Goal: Information Seeking & Learning: Learn about a topic

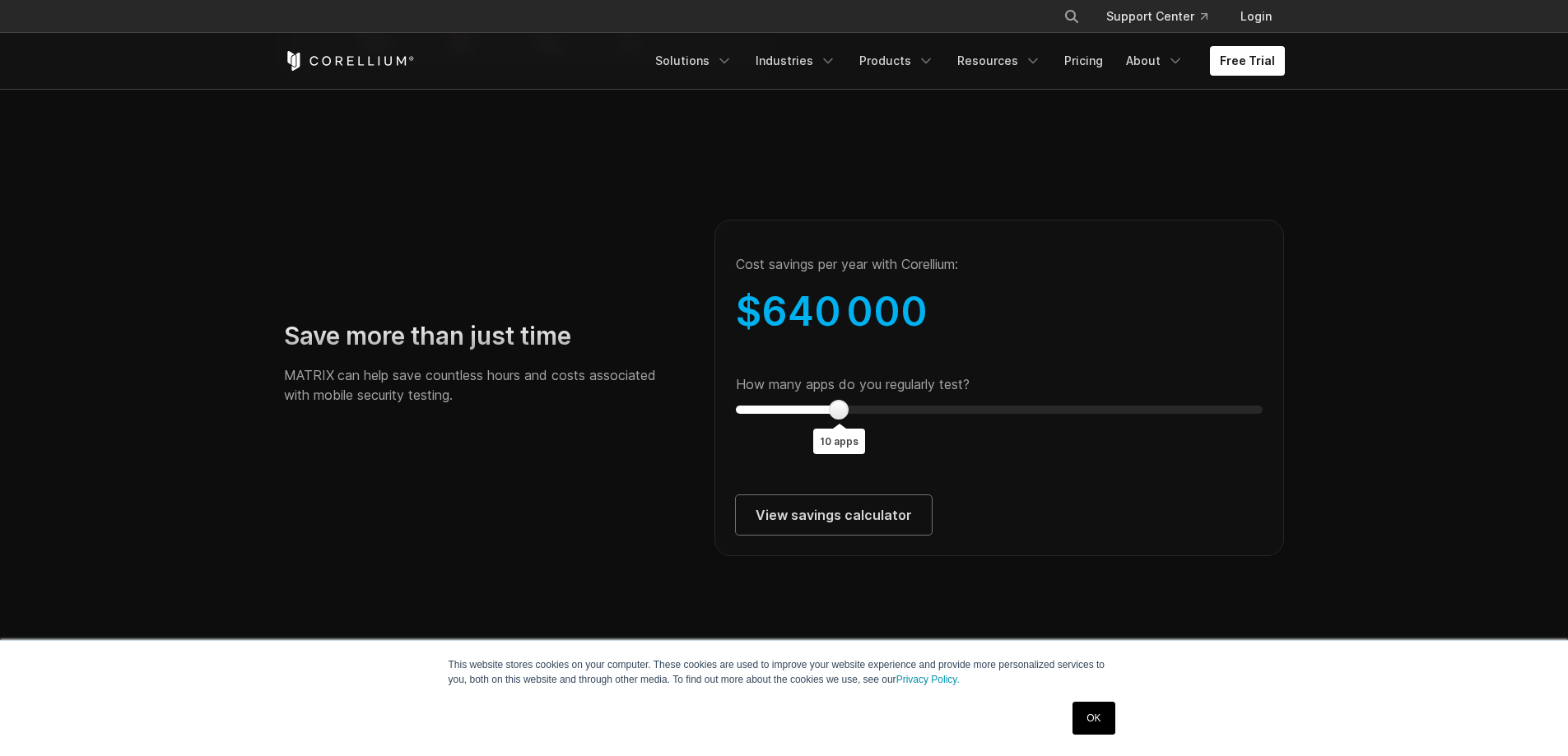
click at [1069, 14] on icon "Search" at bounding box center [1070, 16] width 13 height 13
click at [959, 23] on input "Search our site..." at bounding box center [986, 16] width 133 height 24
type input "**********"
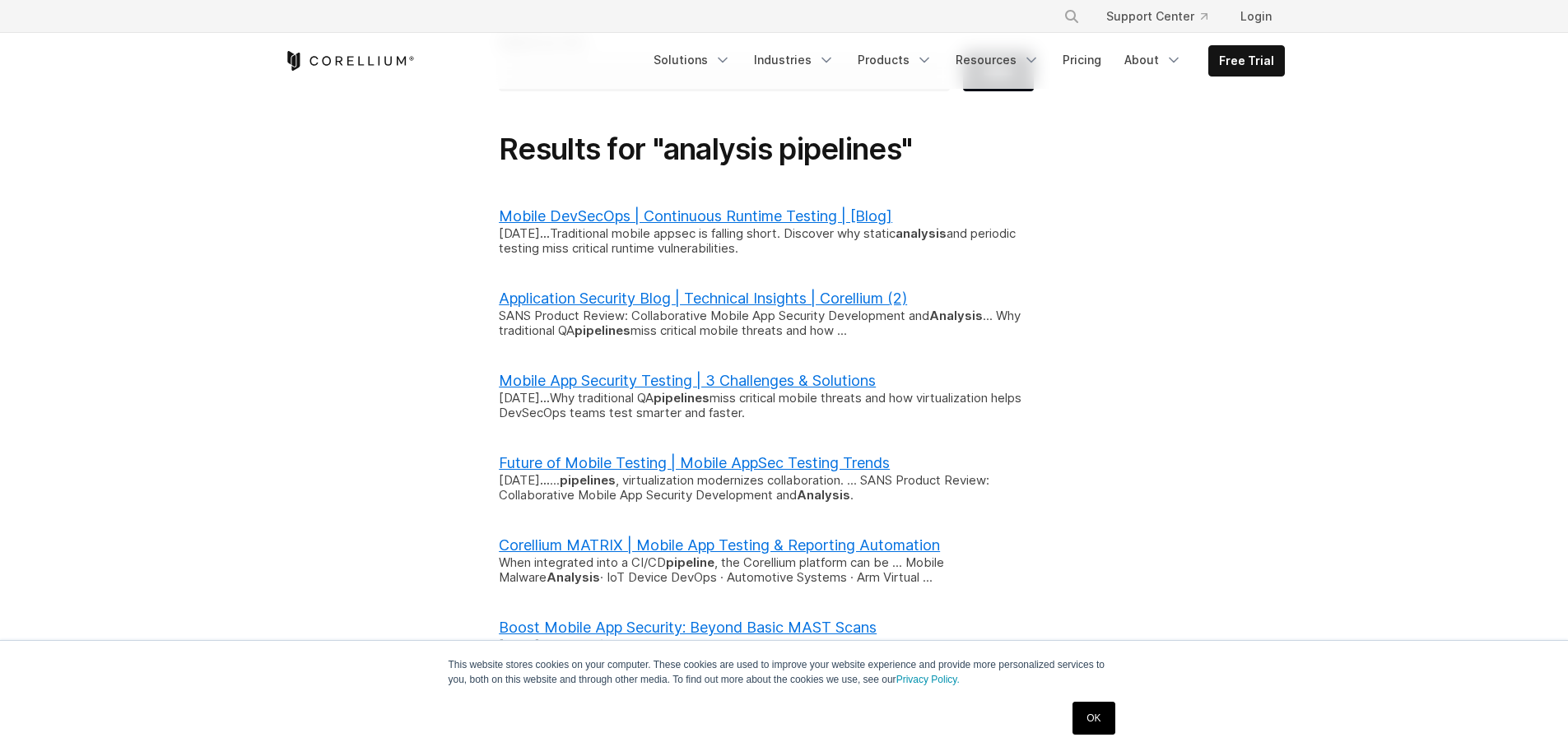
scroll to position [165, 0]
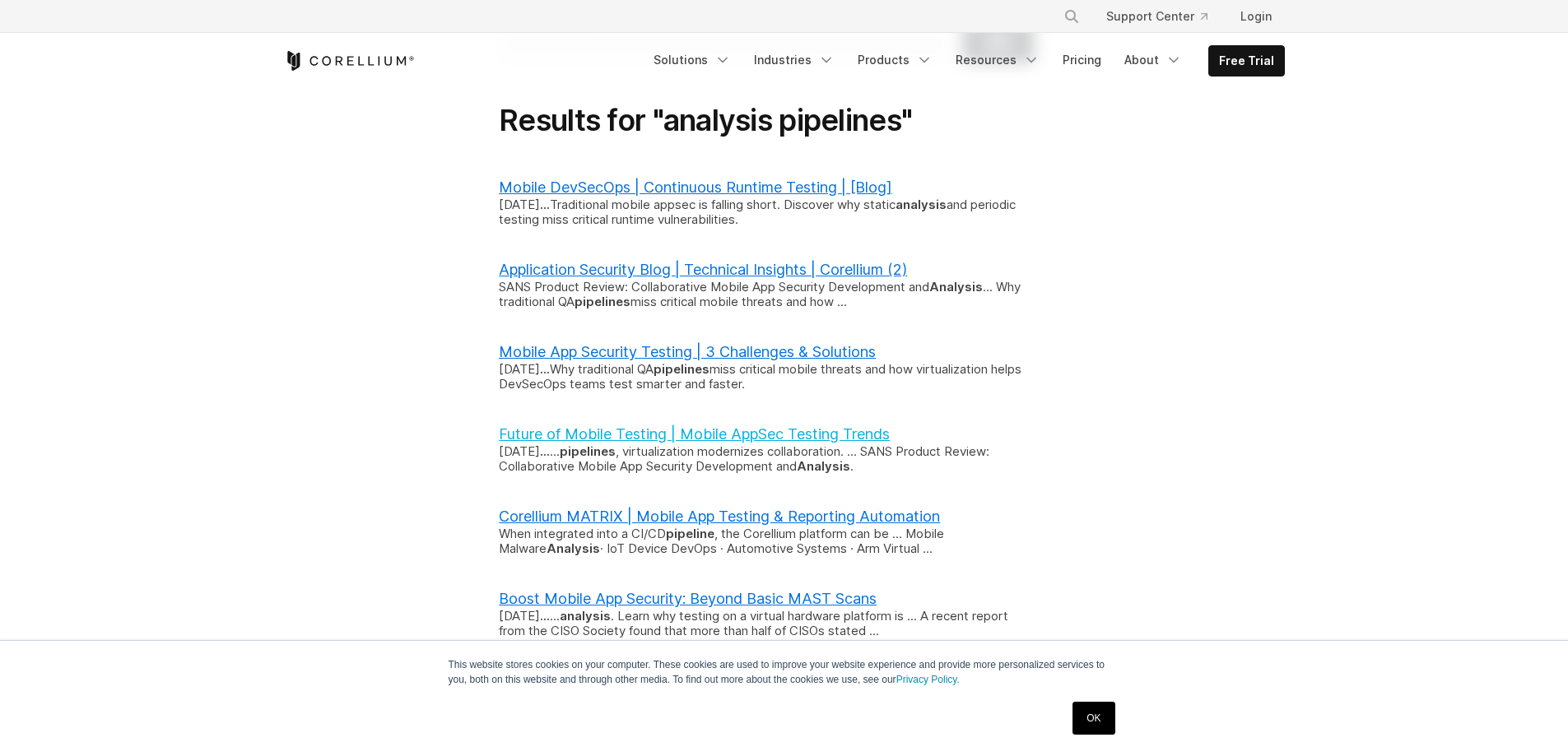
click at [611, 431] on link "Future of Mobile Testing | Mobile AppSec Testing Trends" at bounding box center [693, 434] width 391 height 18
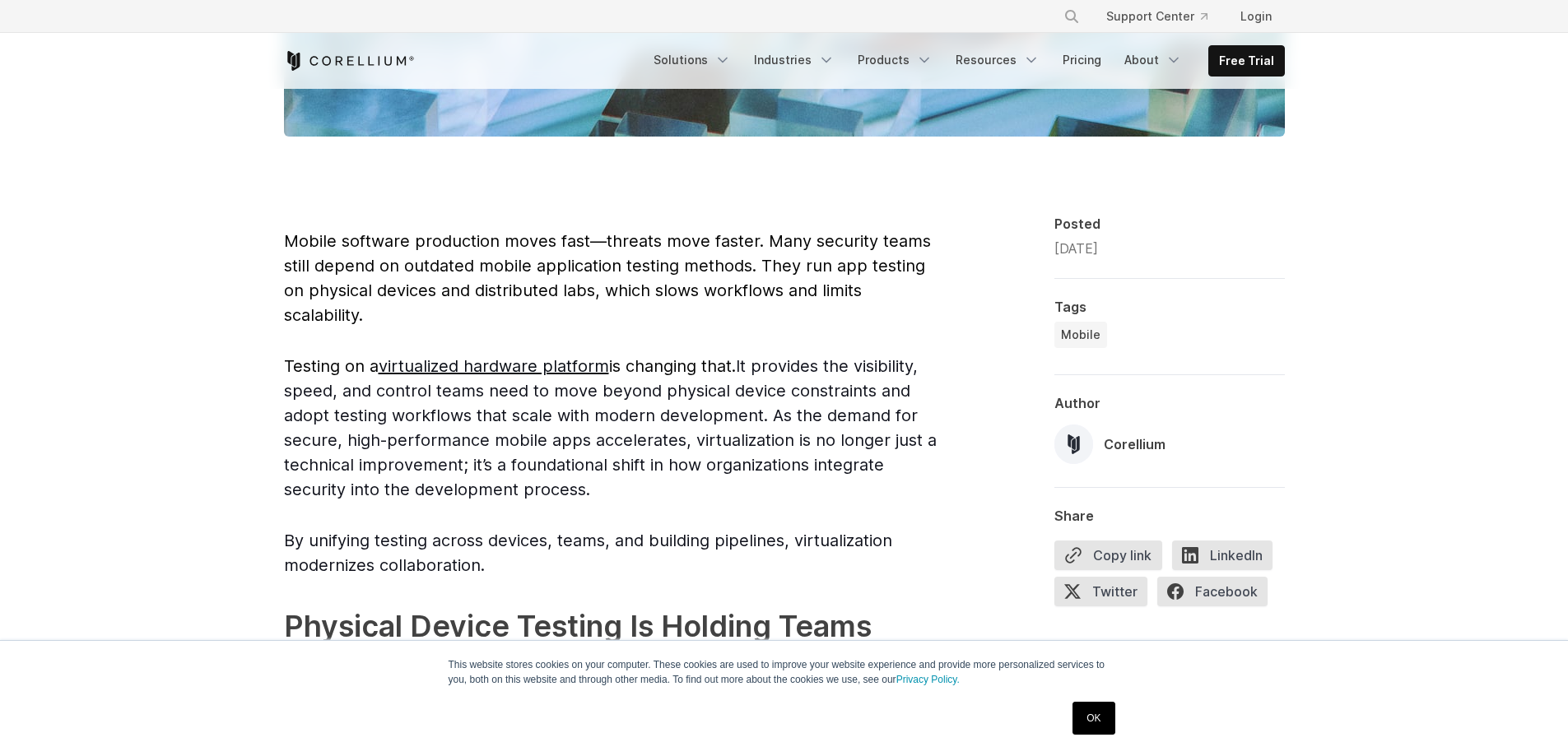
scroll to position [1985, 0]
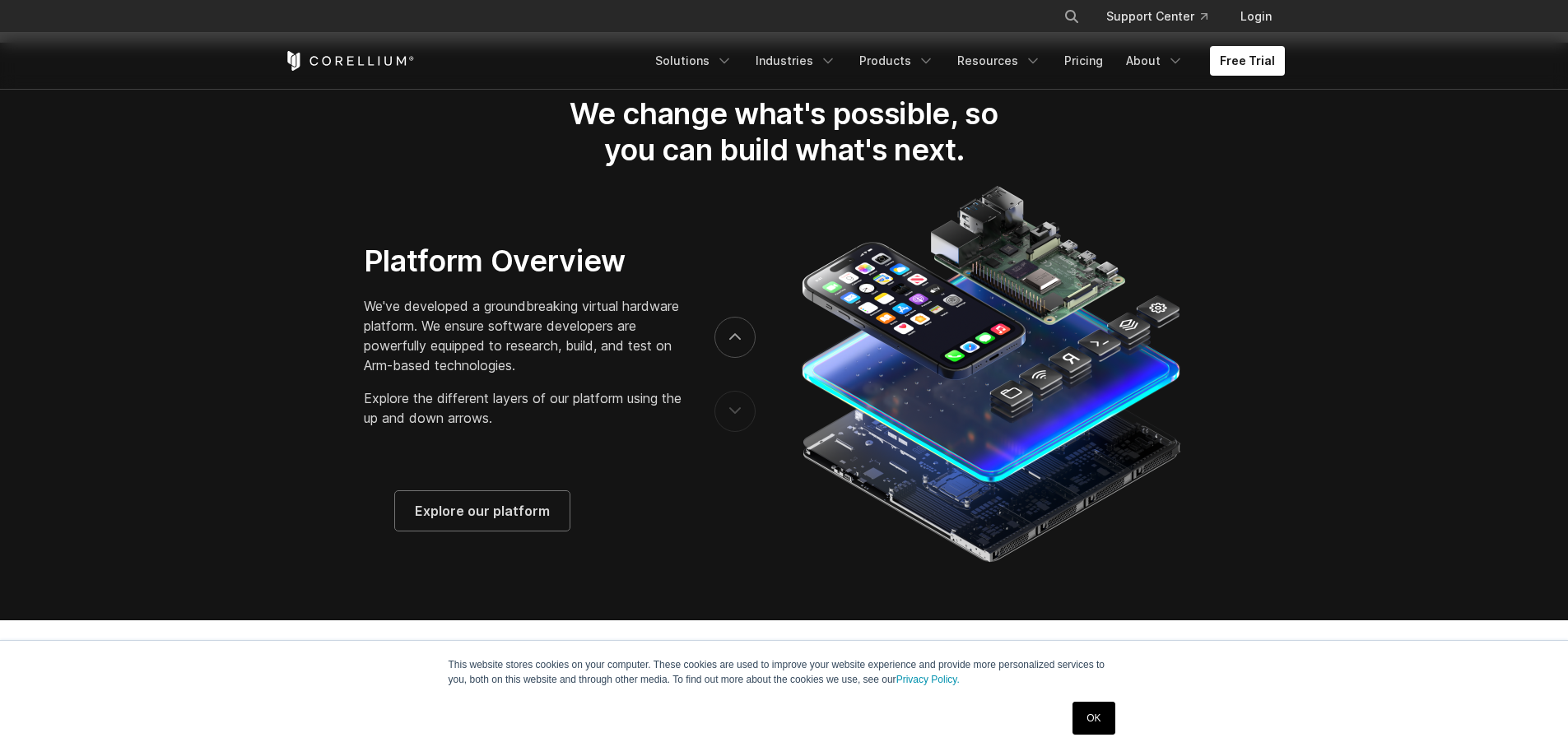
scroll to position [2633, 0]
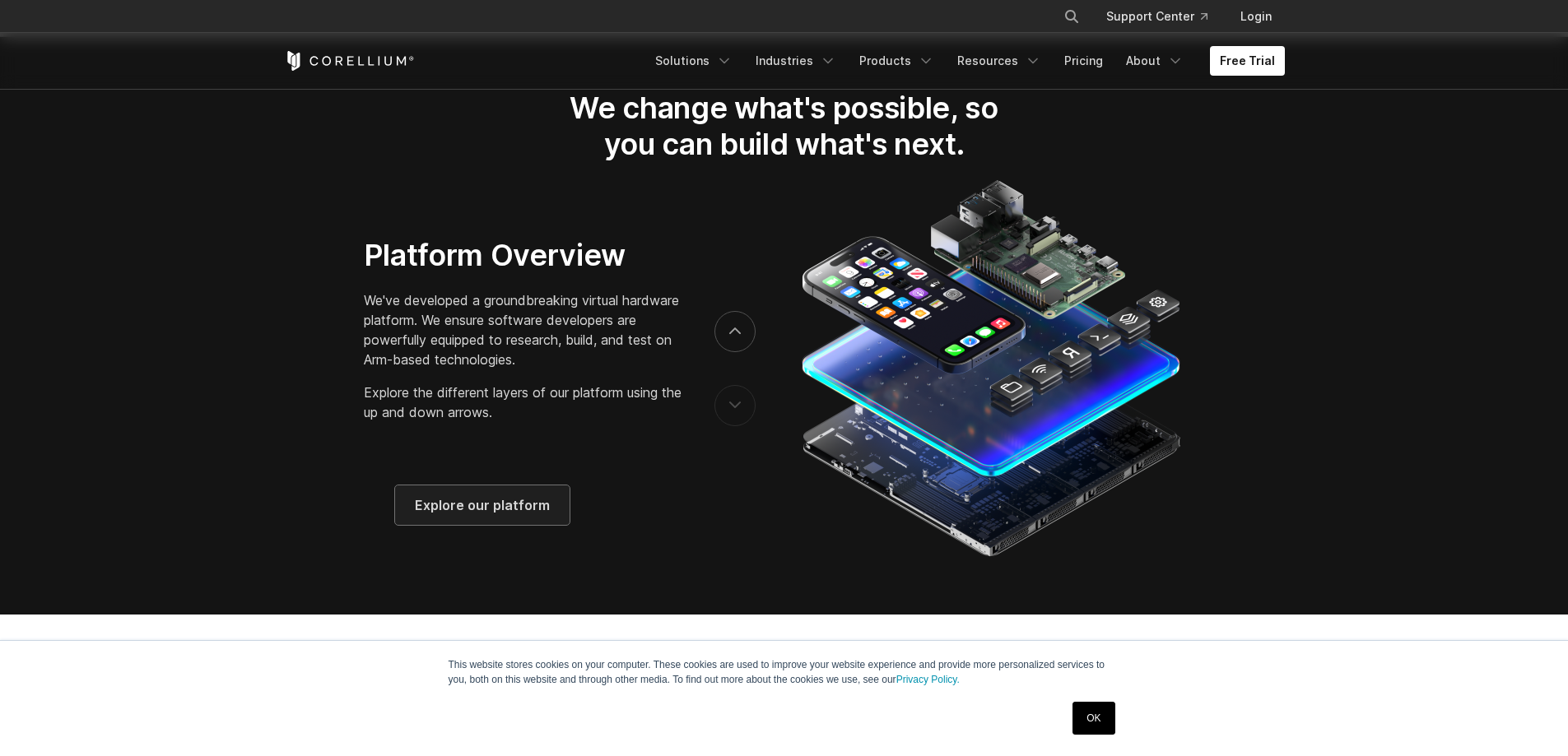
click at [488, 515] on span "Explore our platform" at bounding box center [483, 505] width 135 height 20
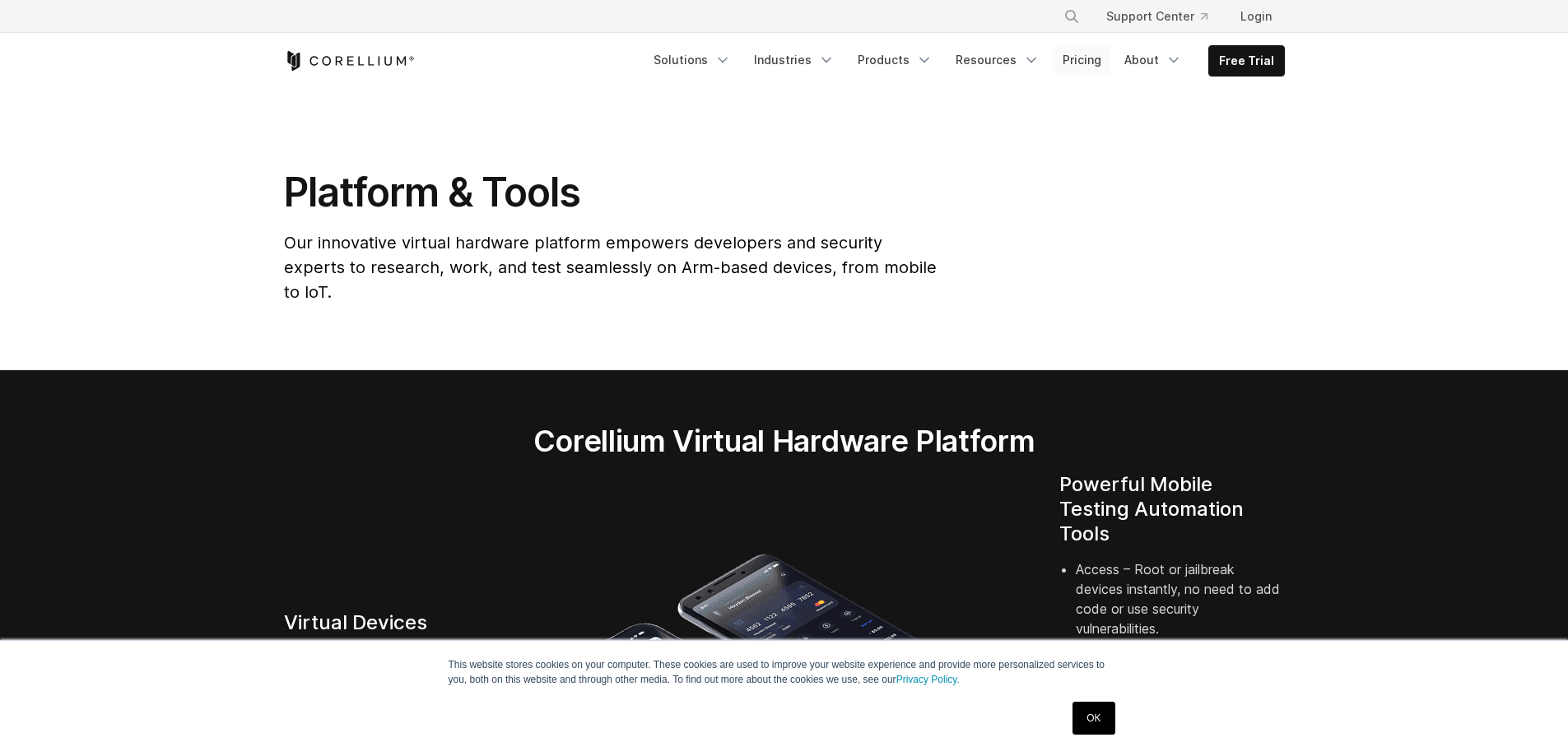
click at [1080, 56] on link "Pricing" at bounding box center [1082, 60] width 59 height 29
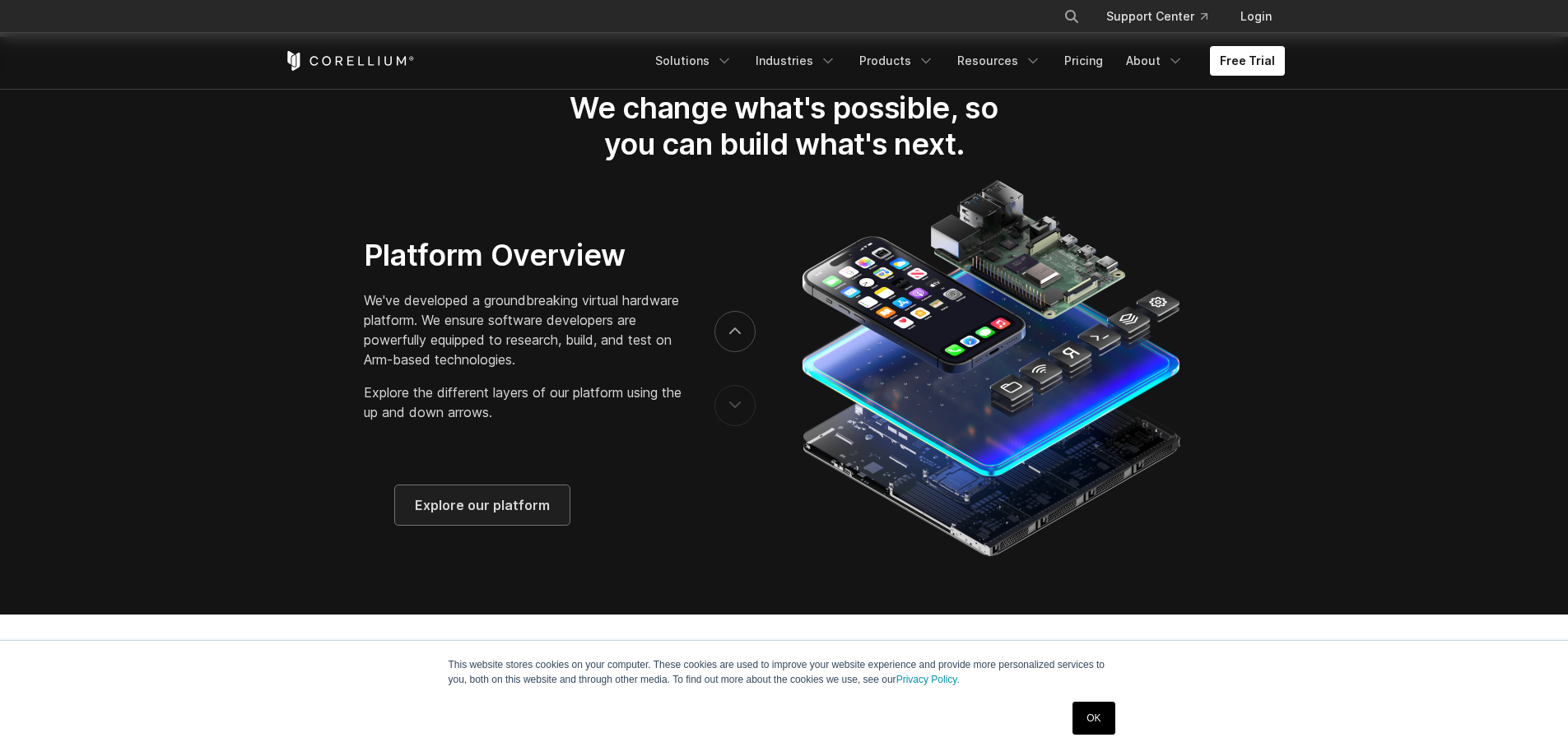
click at [482, 515] on span "Explore our platform" at bounding box center [483, 505] width 135 height 20
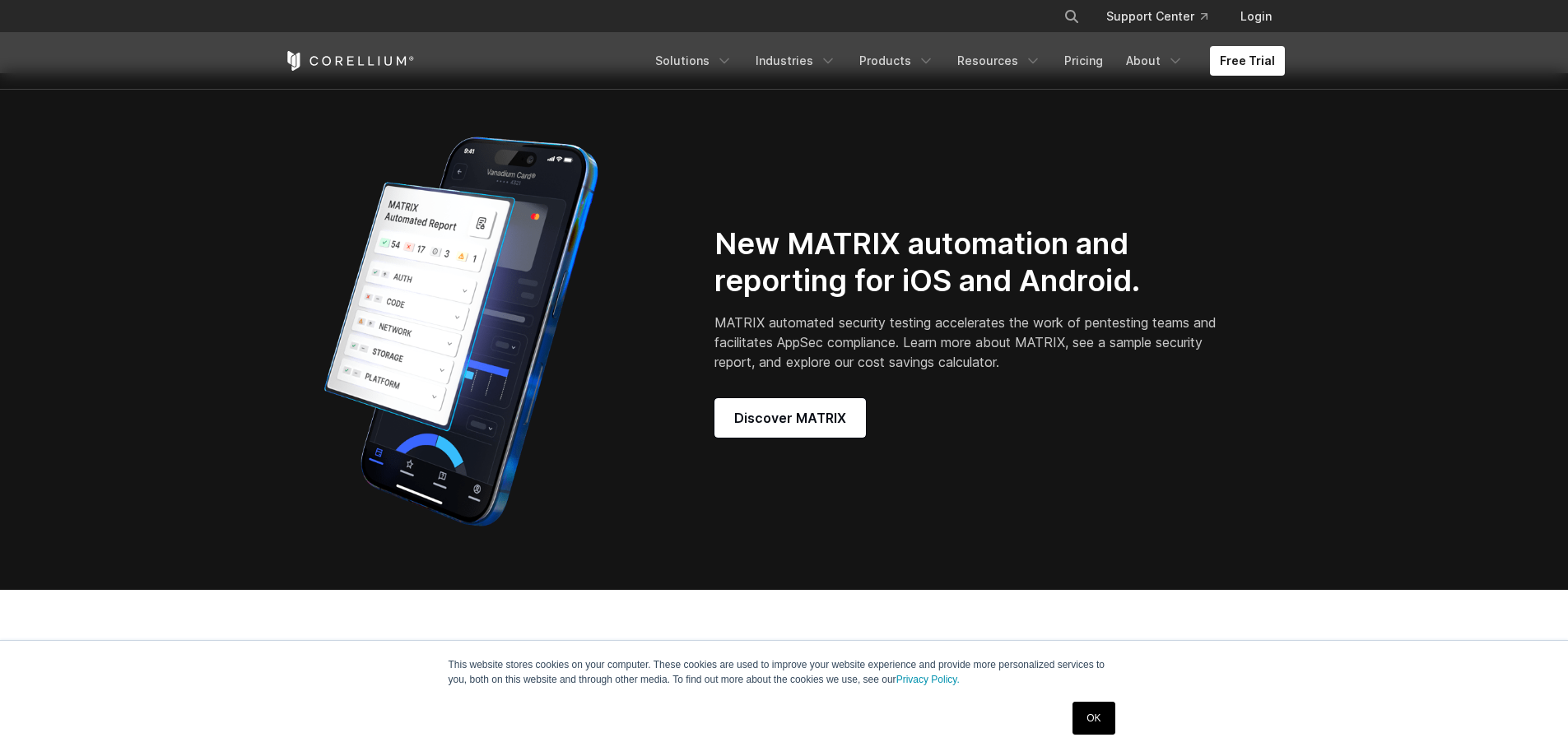
scroll to position [1317, 0]
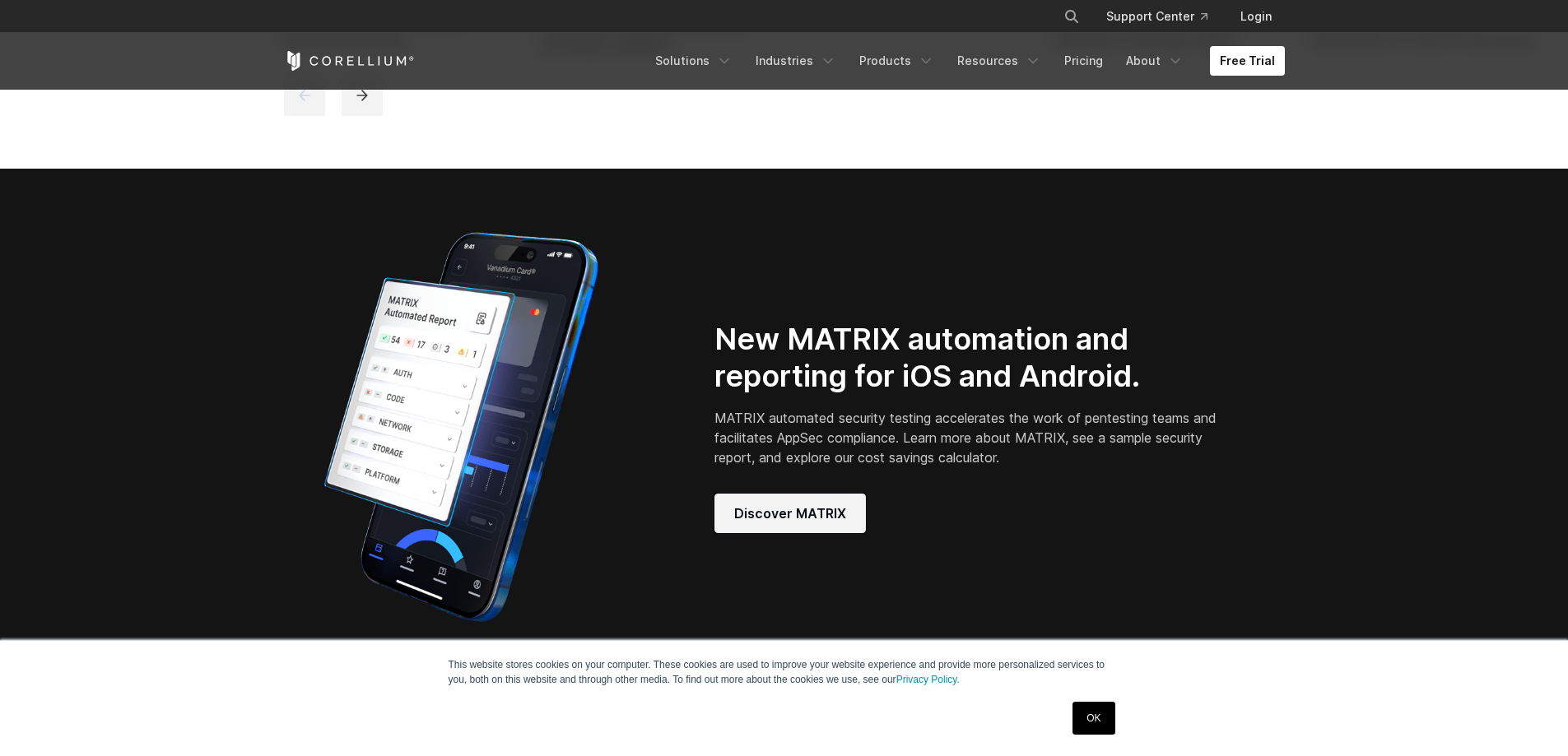
click at [822, 523] on span "Discover MATRIX" at bounding box center [790, 513] width 112 height 20
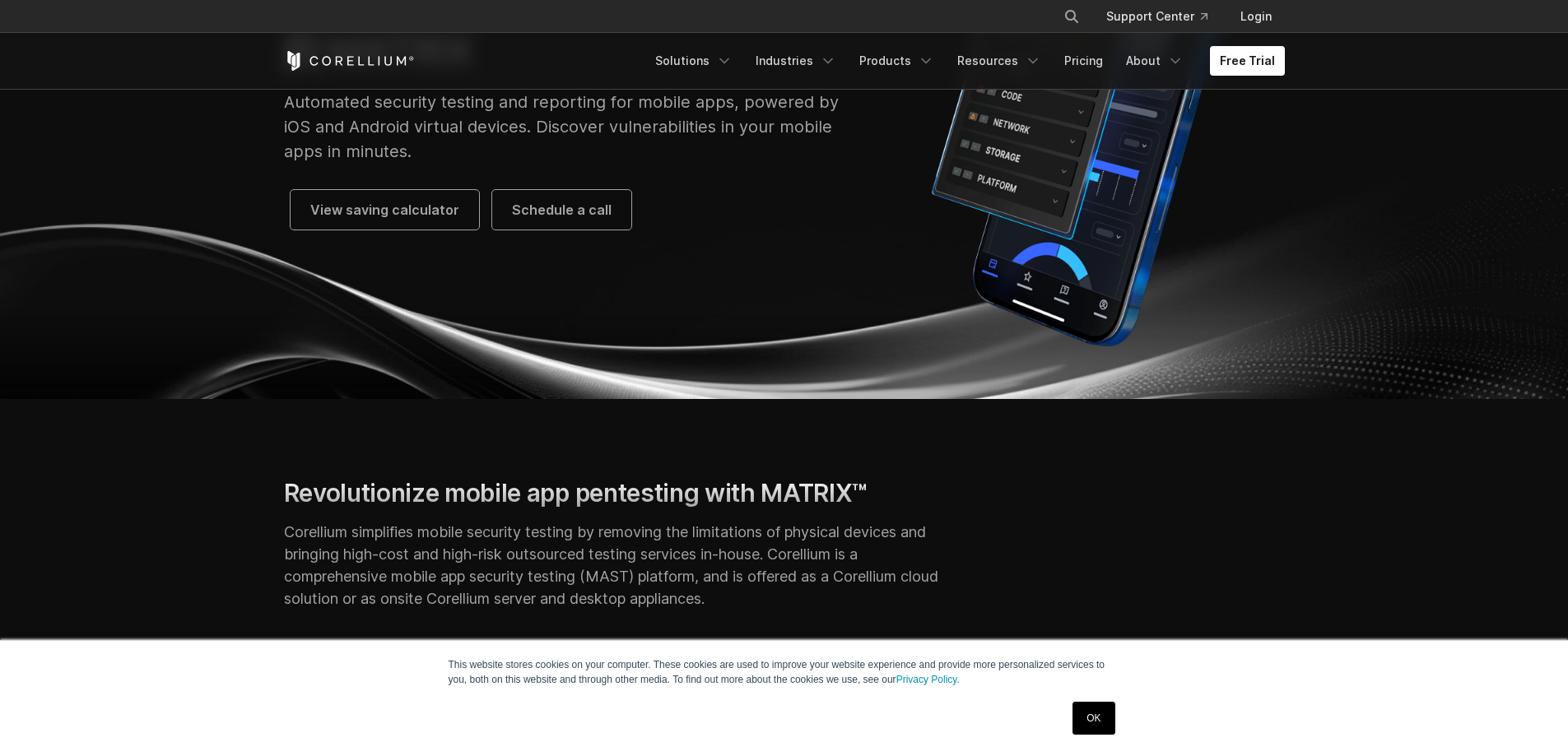
scroll to position [247, 0]
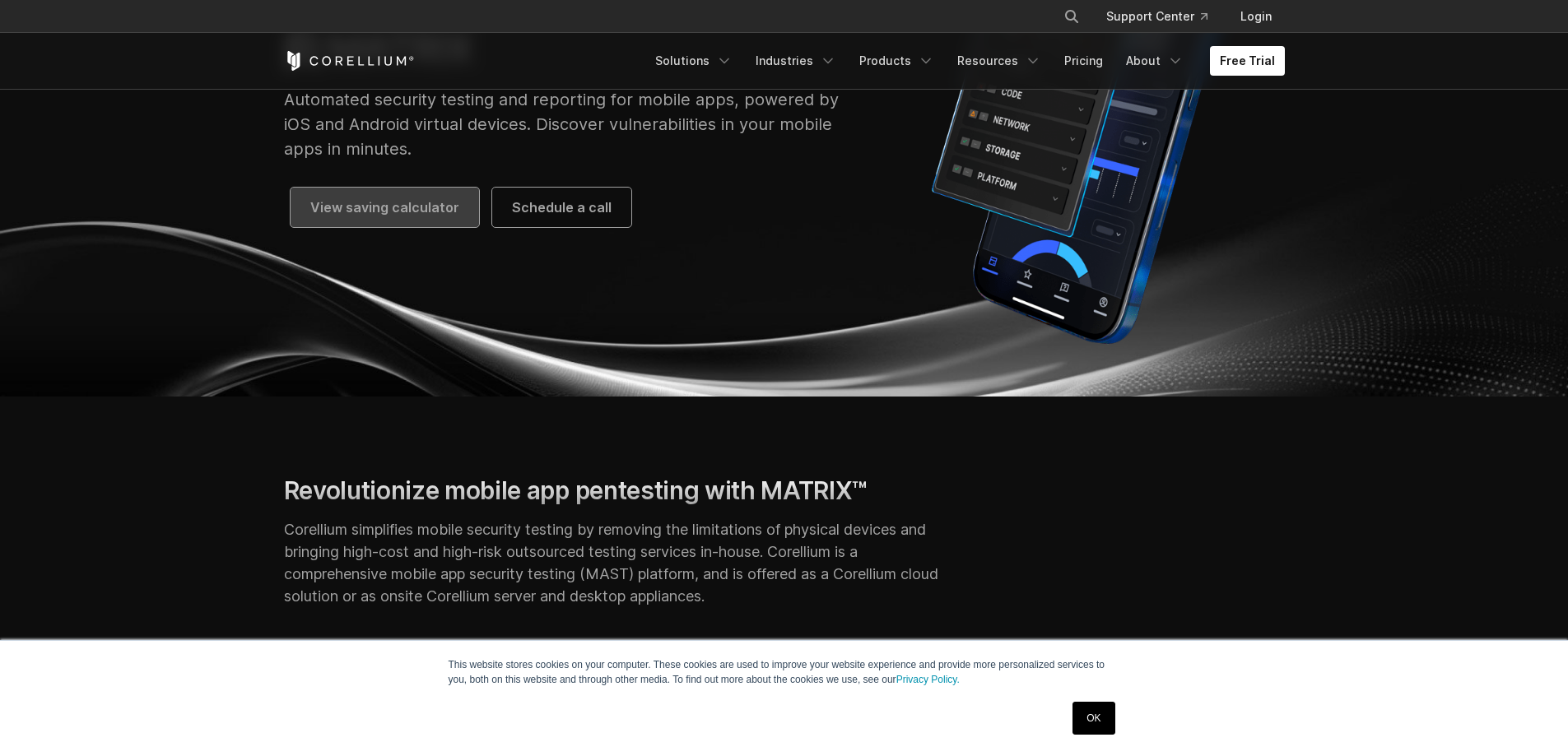
click at [369, 209] on span "View saving calculator" at bounding box center [385, 208] width 149 height 20
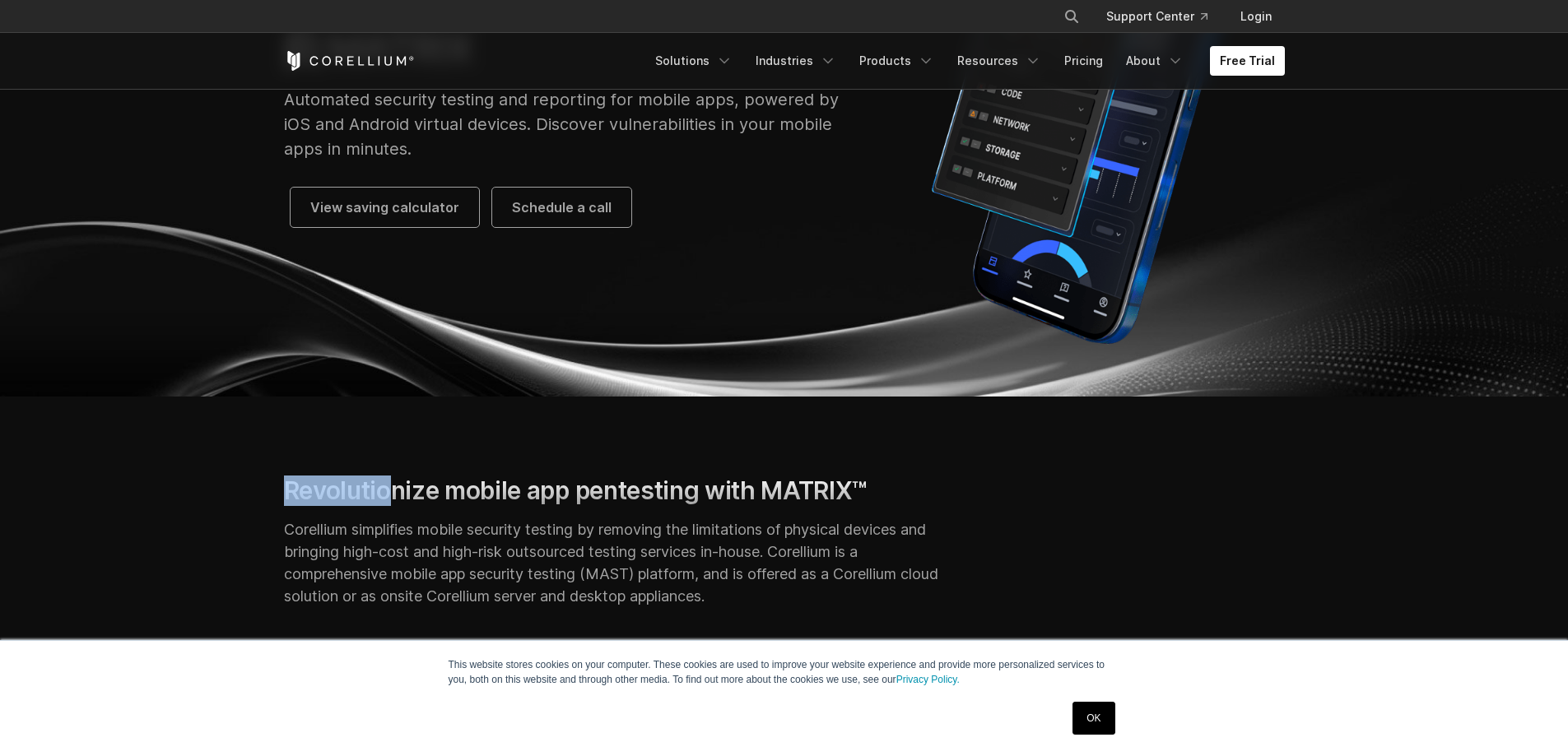
drag, startPoint x: 286, startPoint y: 487, endPoint x: 385, endPoint y: 493, distance: 99.2
click at [385, 493] on h2 "Revolutionize mobile app pentesting with MATRIX™" at bounding box center [612, 491] width 656 height 30
click at [291, 493] on h2 "Revolutionize mobile app pentesting with MATRIX™" at bounding box center [612, 491] width 656 height 30
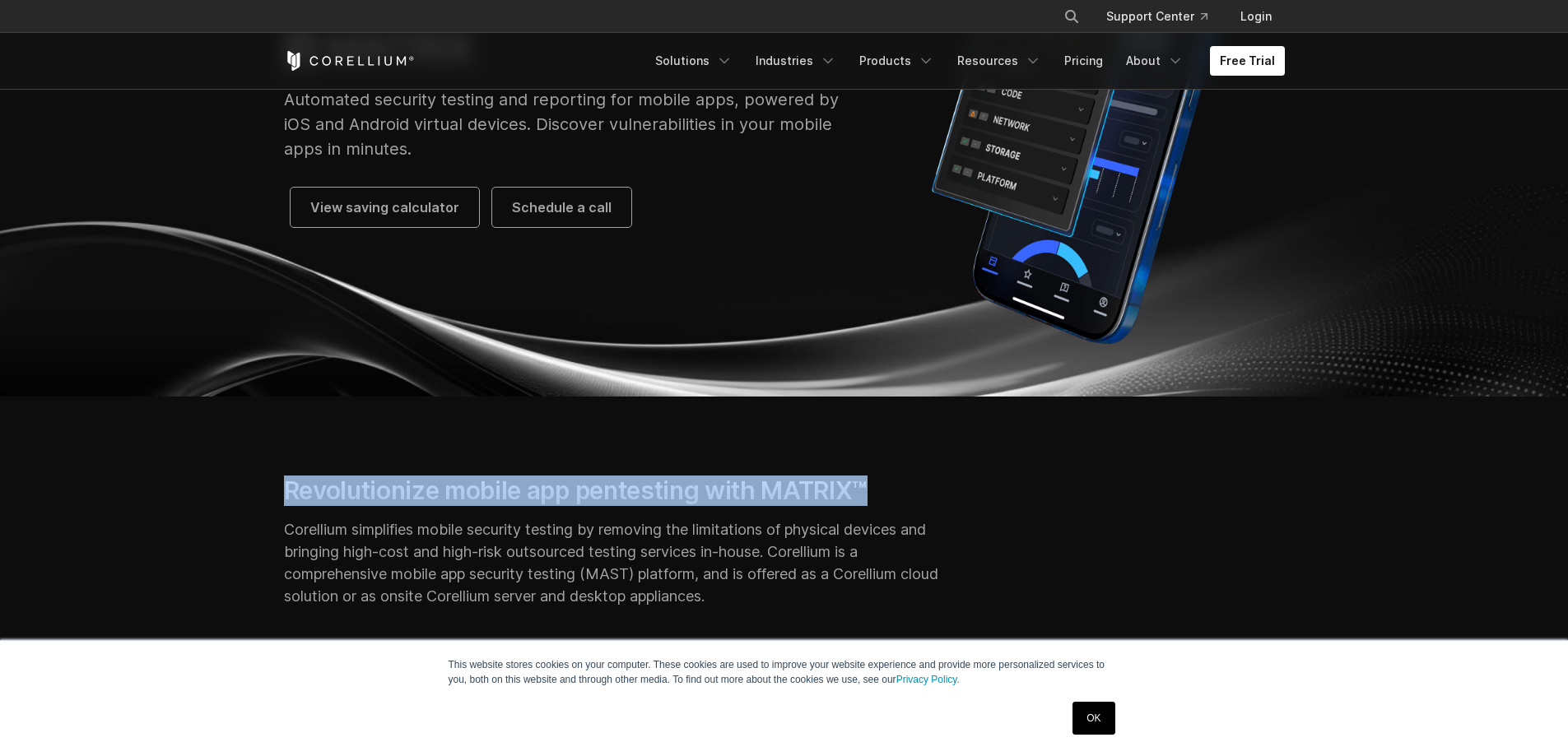
drag, startPoint x: 285, startPoint y: 493, endPoint x: 901, endPoint y: 479, distance: 616.2
click at [901, 479] on h2 "Revolutionize mobile app pentesting with MATRIX™" at bounding box center [612, 491] width 656 height 30
click at [581, 493] on h2 "Revolutionize mobile app pentesting with MATRIX™" at bounding box center [612, 491] width 656 height 30
drag, startPoint x: 285, startPoint y: 492, endPoint x: 902, endPoint y: 487, distance: 617.0
click at [902, 487] on h2 "Revolutionize mobile app pentesting with MATRIX™" at bounding box center [612, 491] width 656 height 30
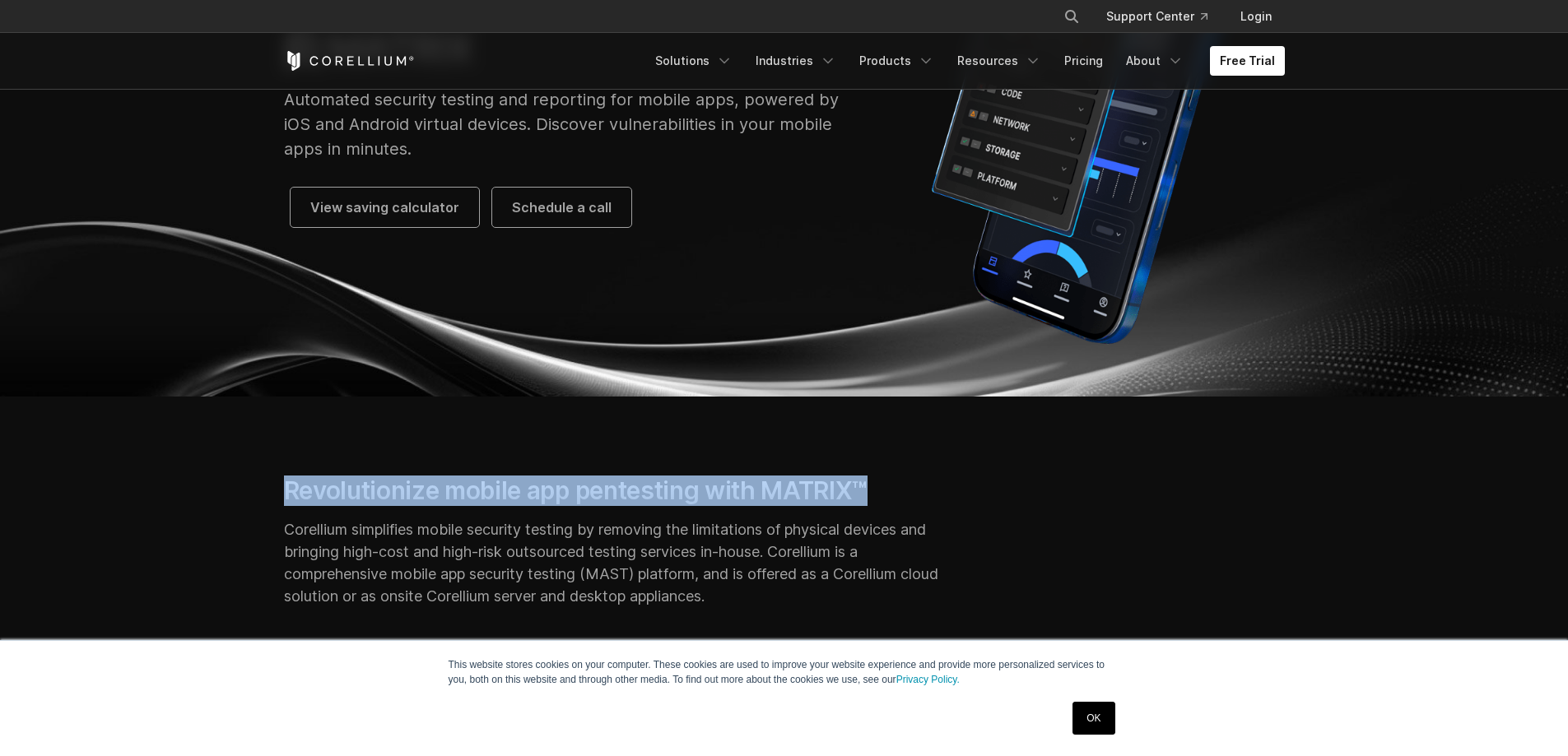
click at [405, 493] on h2 "Revolutionize mobile app pentesting with MATRIX™" at bounding box center [612, 491] width 656 height 30
drag, startPoint x: 284, startPoint y: 490, endPoint x: 889, endPoint y: 485, distance: 605.0
click at [889, 485] on h2 "Revolutionize mobile app pentesting with MATRIX™" at bounding box center [612, 491] width 656 height 30
click at [507, 482] on h2 "Revolutionize mobile app pentesting with MATRIX™" at bounding box center [612, 491] width 656 height 30
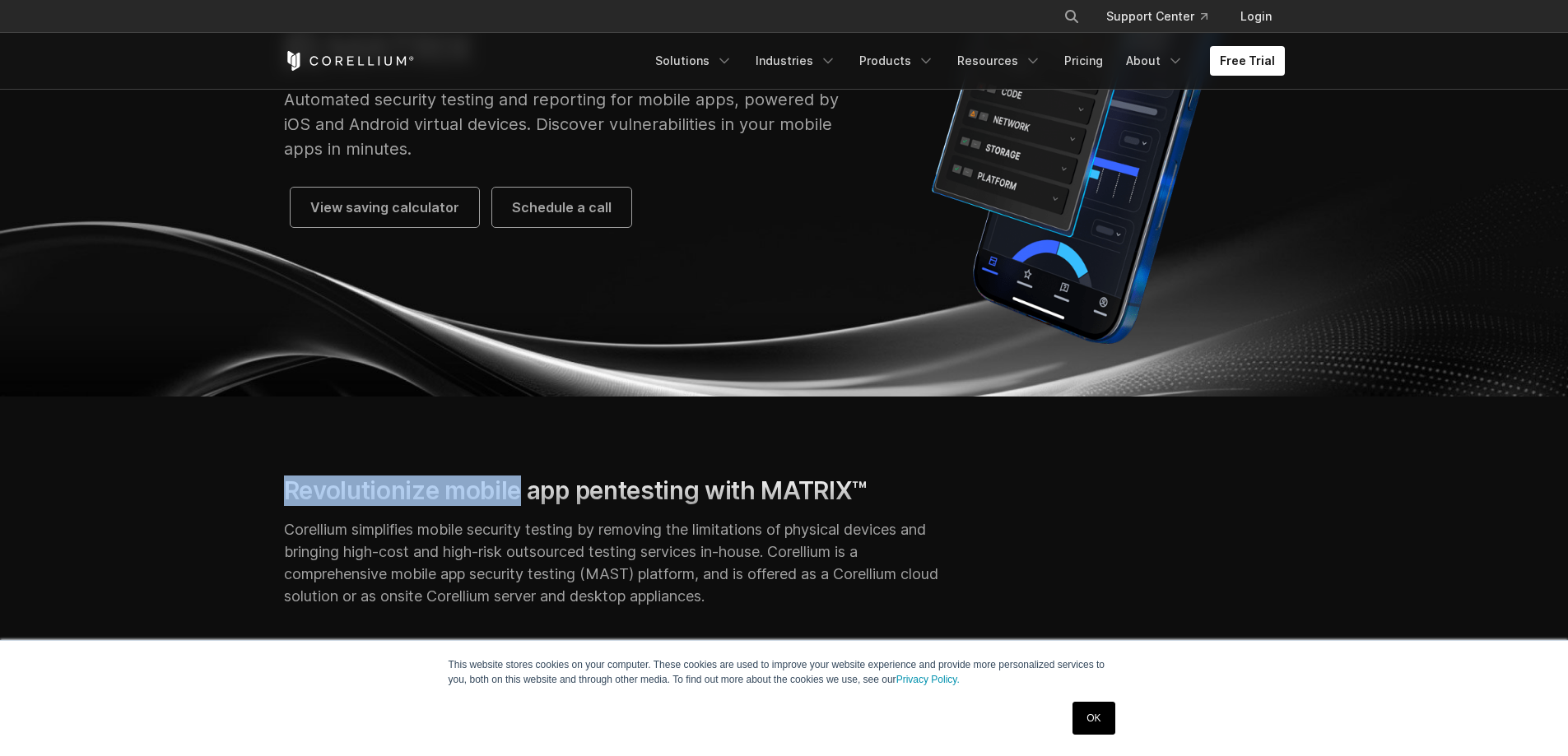
drag, startPoint x: 284, startPoint y: 491, endPoint x: 520, endPoint y: 486, distance: 236.1
click at [520, 486] on h2 "Revolutionize mobile app pentesting with MATRIX™" at bounding box center [612, 491] width 656 height 30
click at [534, 497] on h2 "Revolutionize mobile app pentesting with MATRIX™" at bounding box center [612, 491] width 656 height 30
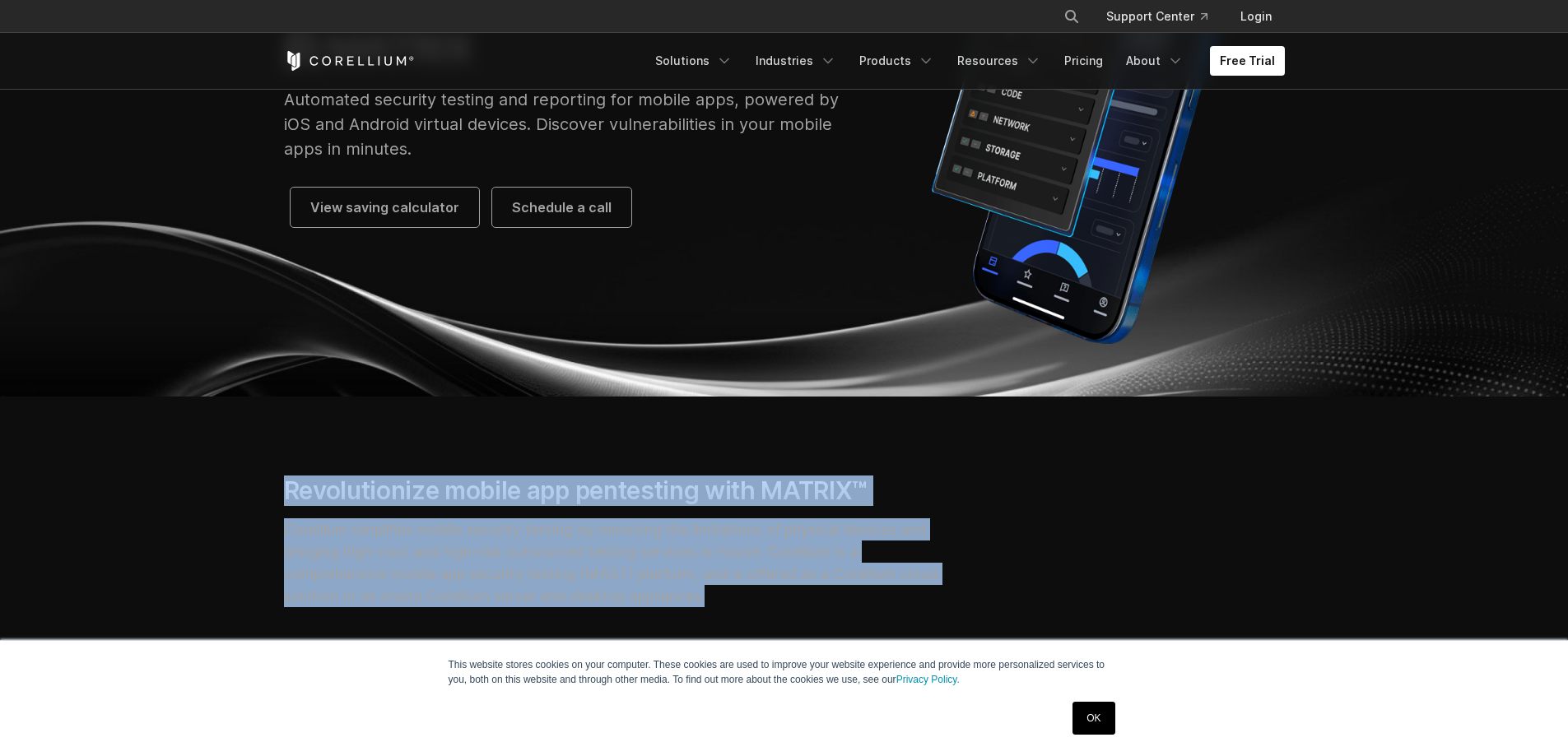
drag, startPoint x: 286, startPoint y: 488, endPoint x: 820, endPoint y: 593, distance: 544.2
click at [820, 593] on div "Revolutionize mobile app pentesting with MATRIX™ Corellium simplifies mobile se…" at bounding box center [611, 548] width 689 height 146
click at [446, 493] on h2 "Revolutionize mobile app pentesting with MATRIX™" at bounding box center [612, 491] width 656 height 30
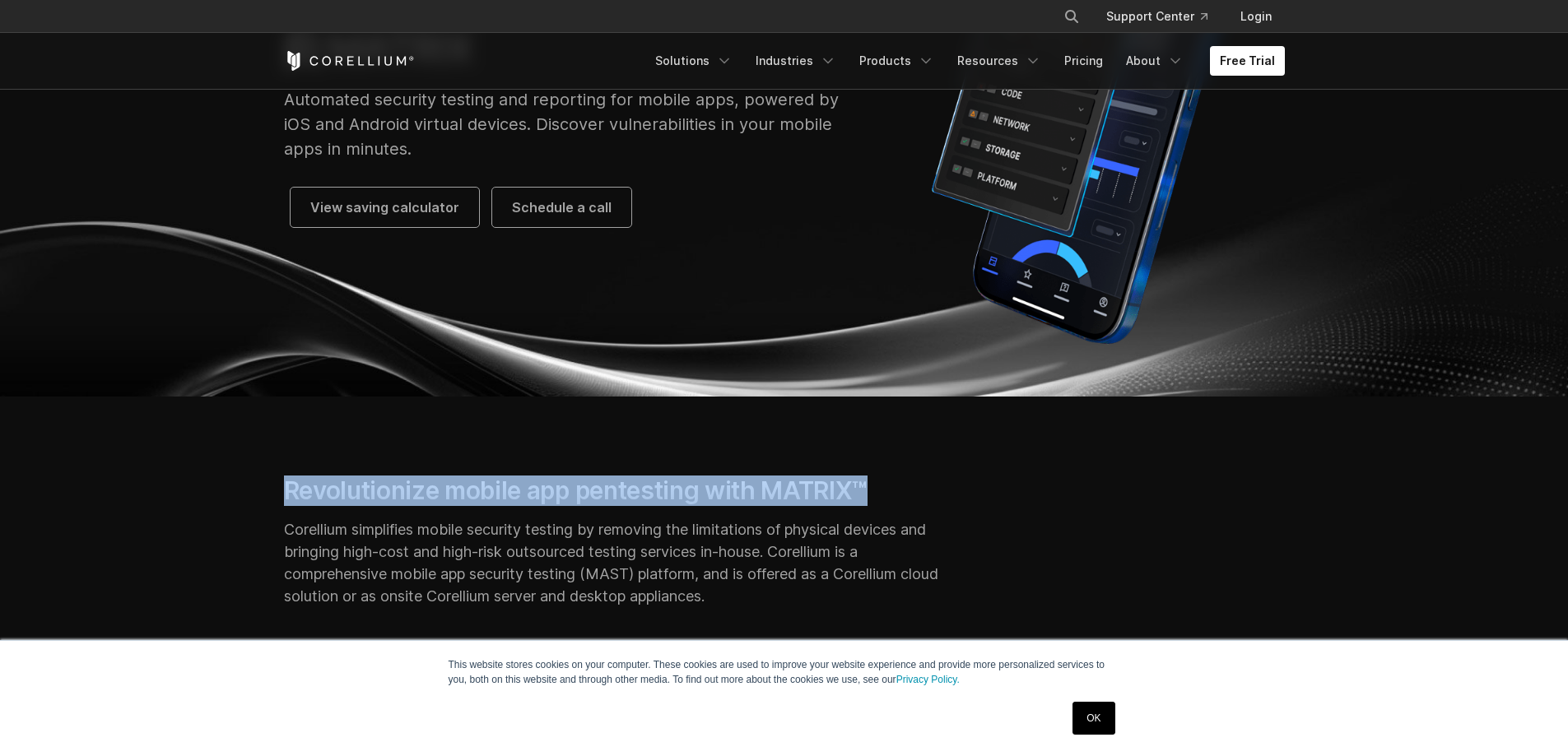
drag, startPoint x: 285, startPoint y: 488, endPoint x: 882, endPoint y: 483, distance: 597.0
click at [882, 483] on h2 "Revolutionize mobile app pentesting with MATRIX™" at bounding box center [612, 491] width 656 height 30
click at [291, 492] on h2 "Revolutionize mobile app pentesting with MATRIX™" at bounding box center [612, 491] width 656 height 30
drag, startPoint x: 285, startPoint y: 493, endPoint x: 900, endPoint y: 495, distance: 615.0
click at [900, 495] on h2 "Revolutionize mobile app pentesting with MATRIX™" at bounding box center [612, 491] width 656 height 30
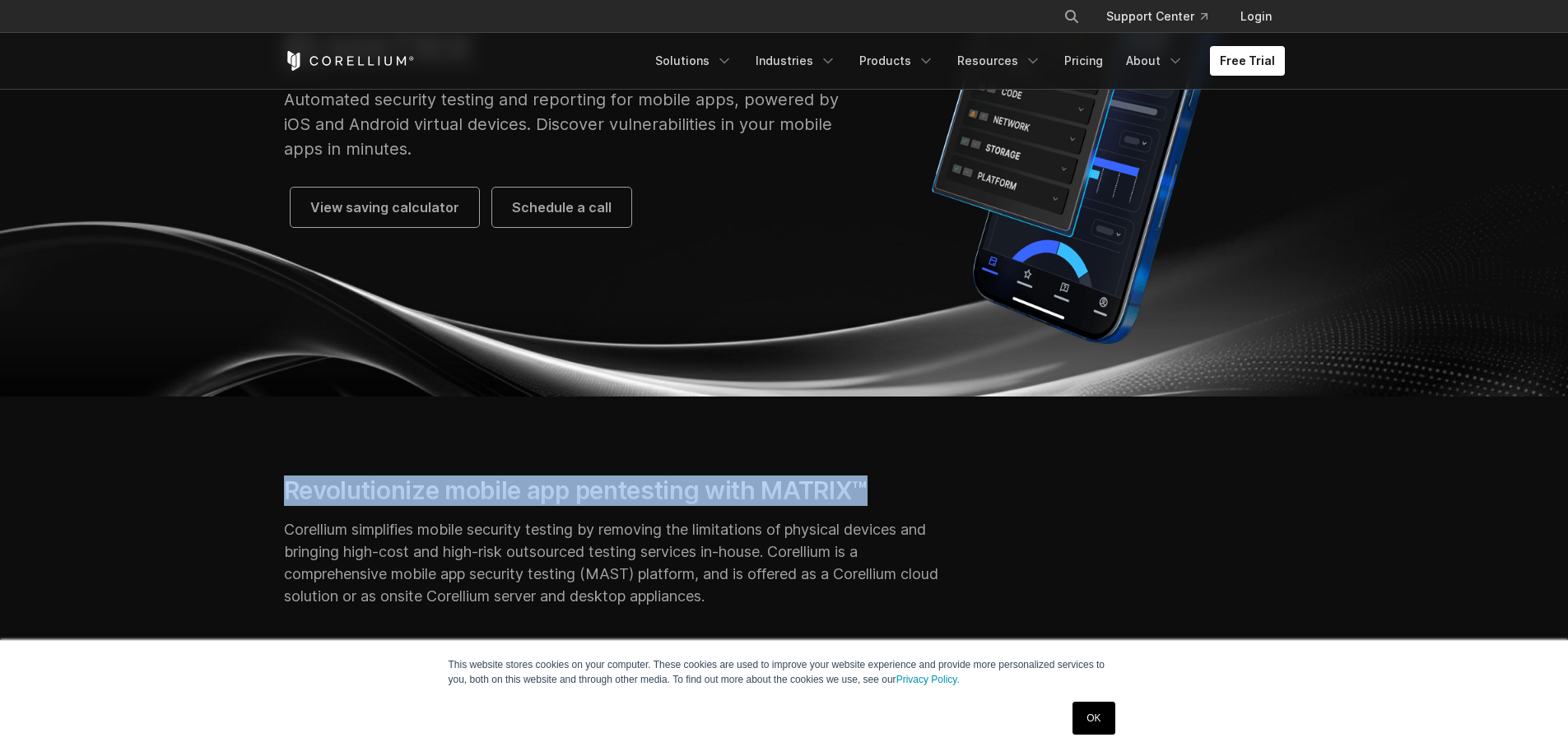
click at [339, 490] on h2 "Revolutionize mobile app pentesting with MATRIX™" at bounding box center [612, 491] width 656 height 30
drag, startPoint x: 285, startPoint y: 486, endPoint x: 879, endPoint y: 488, distance: 594.0
click at [879, 488] on h2 "Revolutionize mobile app pentesting with MATRIX™" at bounding box center [612, 491] width 656 height 30
click at [287, 490] on h2 "Revolutionize mobile app pentesting with MATRIX™" at bounding box center [612, 491] width 656 height 30
drag, startPoint x: 285, startPoint y: 493, endPoint x: 893, endPoint y: 482, distance: 608.1
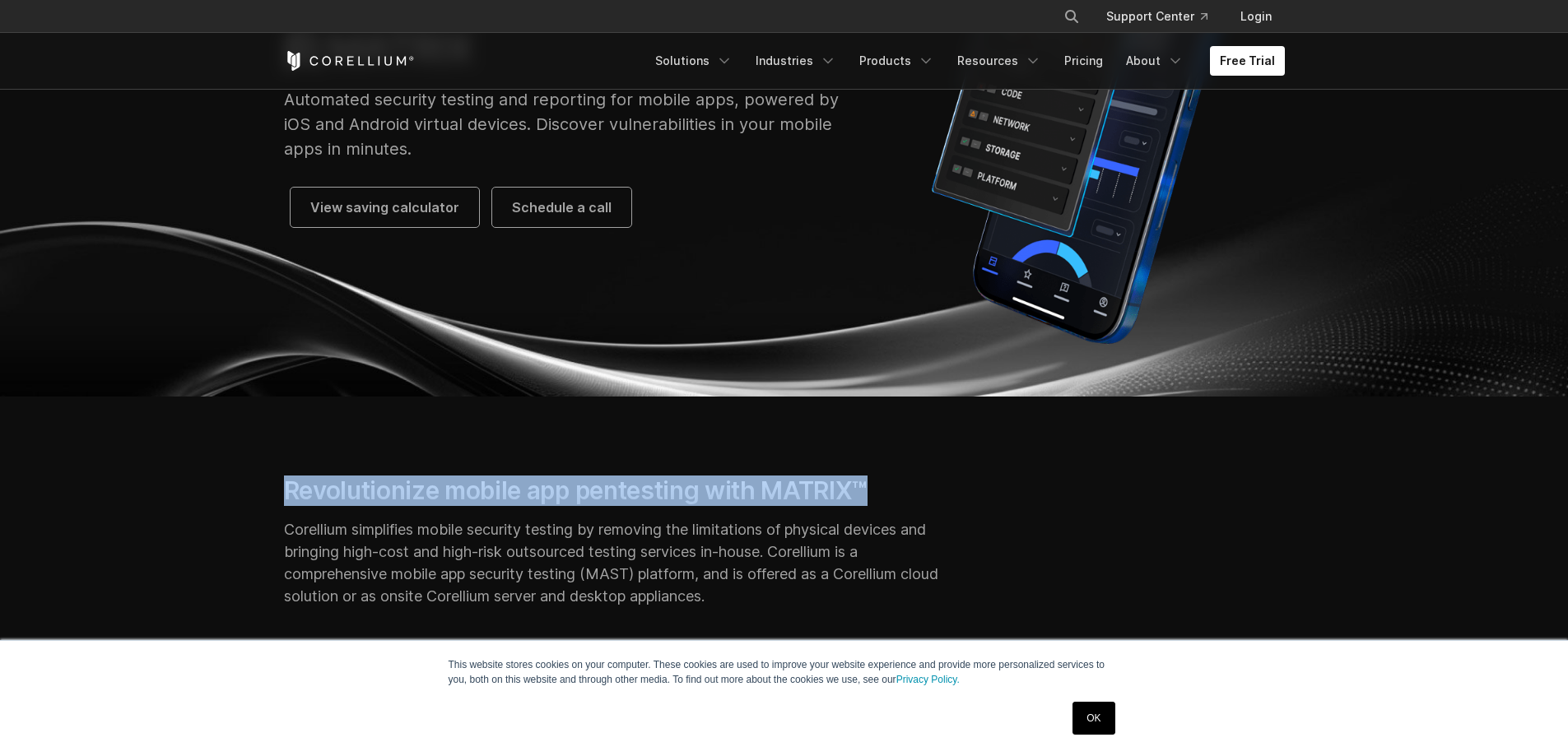
click at [897, 482] on h2 "Revolutionize mobile app pentesting with MATRIX™" at bounding box center [612, 491] width 656 height 30
click at [327, 493] on h2 "Revolutionize mobile app pentesting with MATRIX™" at bounding box center [612, 491] width 656 height 30
drag, startPoint x: 286, startPoint y: 486, endPoint x: 885, endPoint y: 474, distance: 599.1
click at [885, 474] on section "Revolutionize mobile app pentesting with MATRIX™ Corellium simplifies mobile se…" at bounding box center [784, 771] width 1568 height 748
click at [534, 493] on h2 "Revolutionize mobile app pentesting with MATRIX™" at bounding box center [612, 491] width 656 height 30
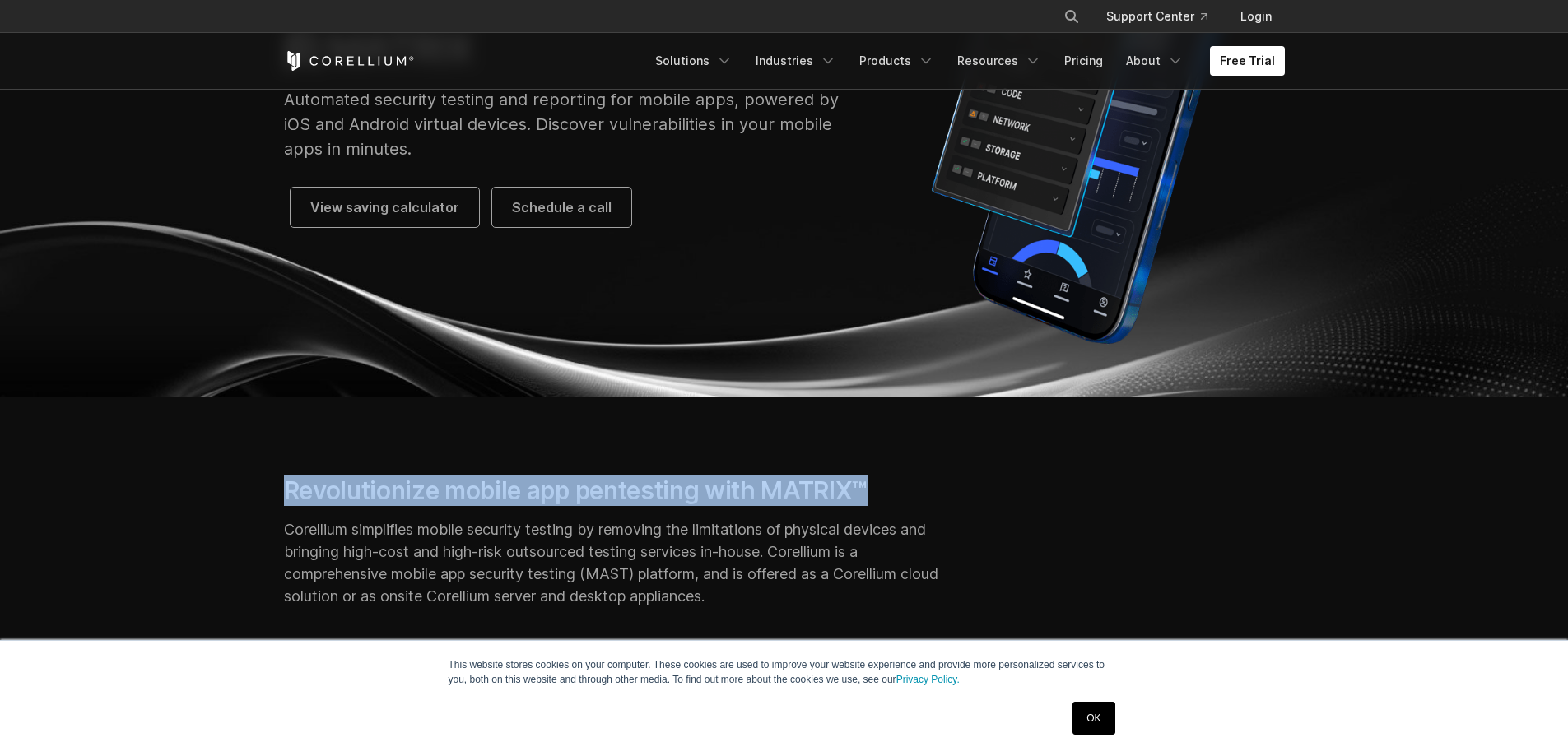
drag, startPoint x: 286, startPoint y: 492, endPoint x: 902, endPoint y: 483, distance: 616.1
click at [902, 483] on h2 "Revolutionize mobile app pentesting with MATRIX™" at bounding box center [612, 491] width 656 height 30
click at [291, 489] on h2 "Revolutionize mobile app pentesting with MATRIX™" at bounding box center [612, 491] width 656 height 30
drag, startPoint x: 286, startPoint y: 488, endPoint x: 879, endPoint y: 480, distance: 593.1
click at [879, 480] on h2 "Revolutionize mobile app pentesting with MATRIX™" at bounding box center [612, 491] width 656 height 30
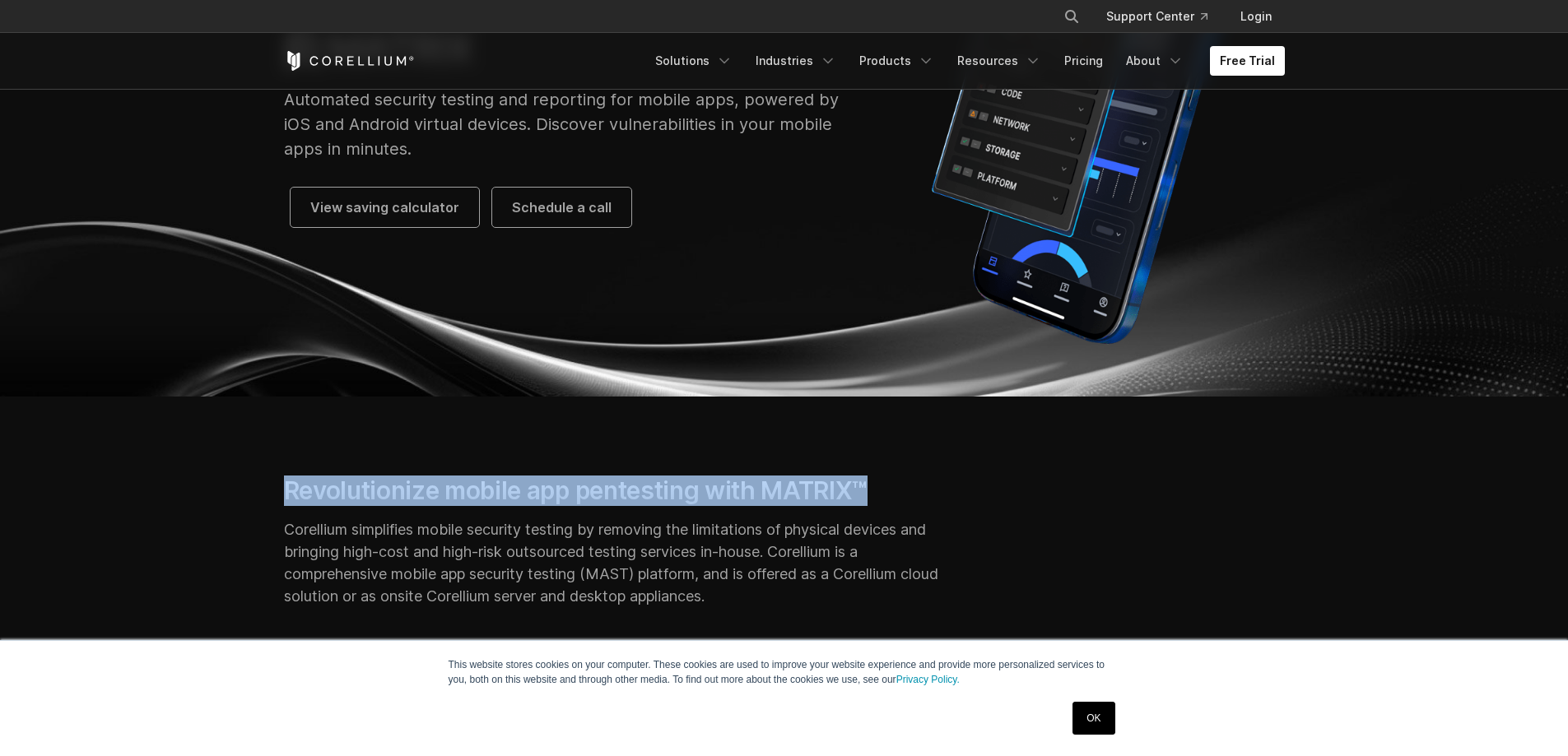
click at [559, 490] on h2 "Revolutionize mobile app pentesting with MATRIX™" at bounding box center [612, 491] width 656 height 30
drag, startPoint x: 285, startPoint y: 490, endPoint x: 881, endPoint y: 485, distance: 596.0
click at [881, 485] on h2 "Revolutionize mobile app pentesting with MATRIX™" at bounding box center [612, 491] width 656 height 30
click at [580, 487] on h2 "Revolutionize mobile app pentesting with MATRIX™" at bounding box center [612, 491] width 656 height 30
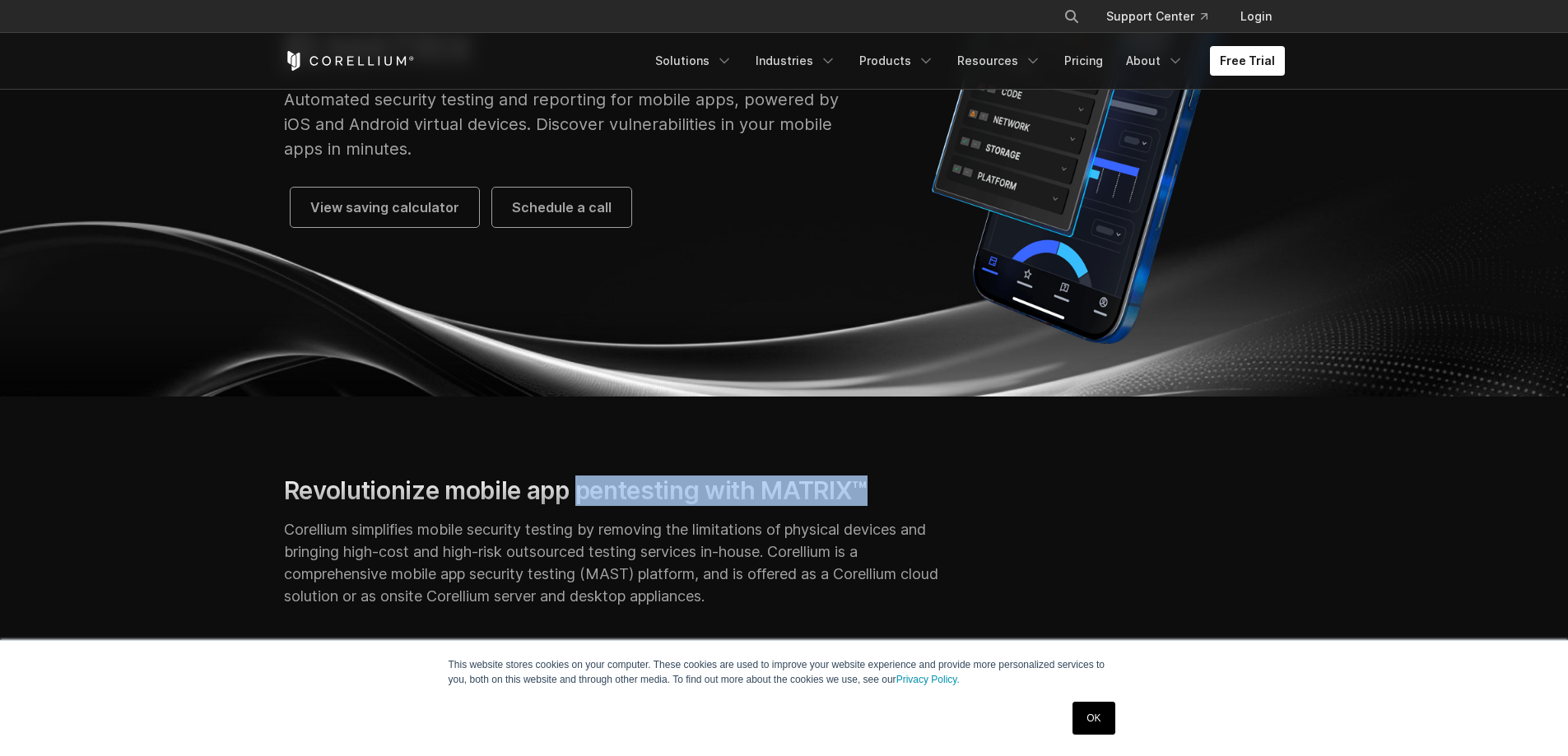
drag, startPoint x: 581, startPoint y: 492, endPoint x: 920, endPoint y: 475, distance: 339.4
click at [920, 476] on h2 "Revolutionize mobile app pentesting with MATRIX™" at bounding box center [612, 491] width 656 height 30
drag, startPoint x: 448, startPoint y: 491, endPoint x: 886, endPoint y: 482, distance: 438.1
click at [886, 482] on h2 "Revolutionize mobile app pentesting with MATRIX™" at bounding box center [612, 491] width 656 height 30
click at [446, 492] on h2 "Revolutionize mobile app pentesting with MATRIX™" at bounding box center [612, 491] width 656 height 30
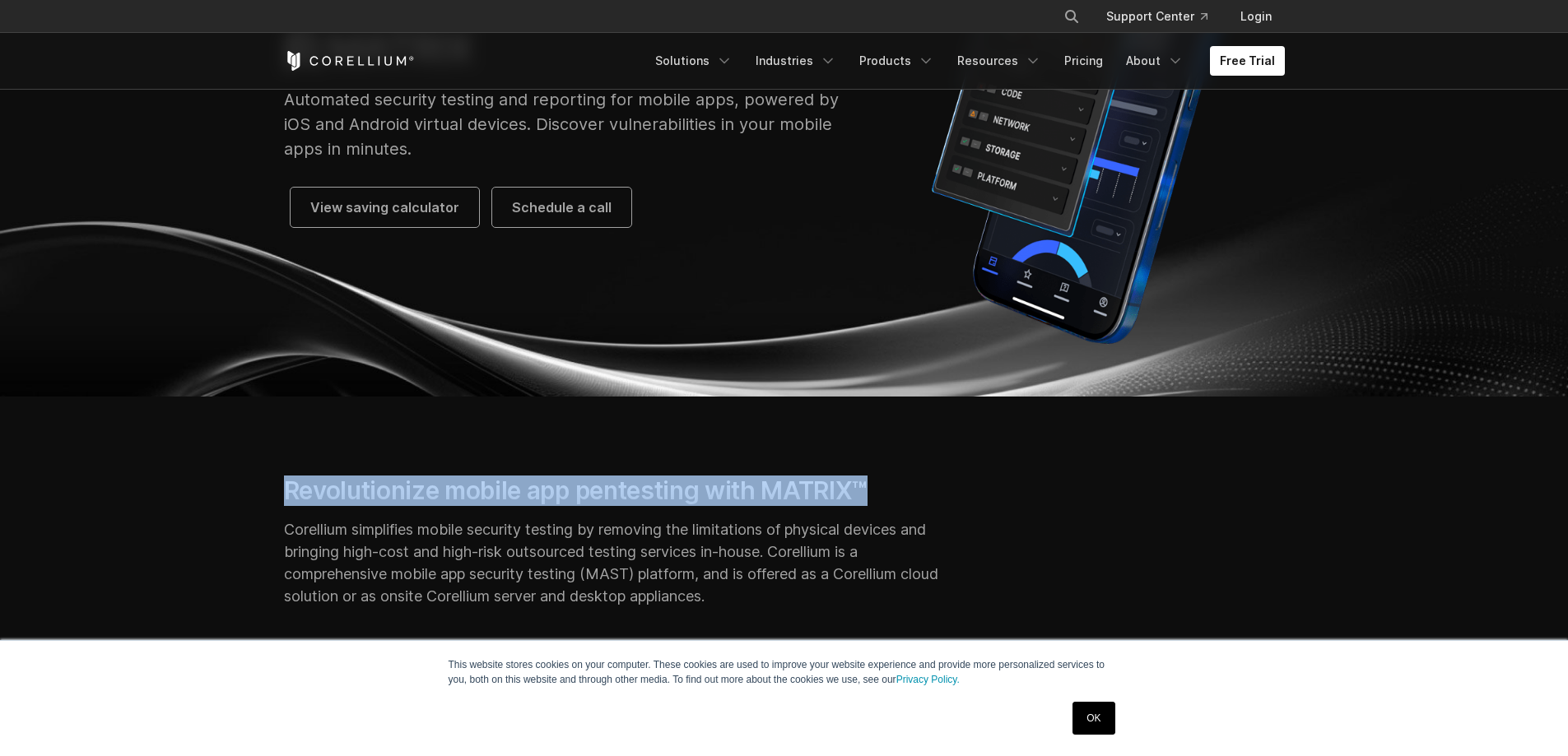
drag, startPoint x: 286, startPoint y: 487, endPoint x: 899, endPoint y: 483, distance: 613.0
click at [899, 483] on h2 "Revolutionize mobile app pentesting with MATRIX™" at bounding box center [612, 491] width 656 height 30
click at [571, 491] on h2 "Revolutionize mobile app pentesting with MATRIX™" at bounding box center [612, 491] width 656 height 30
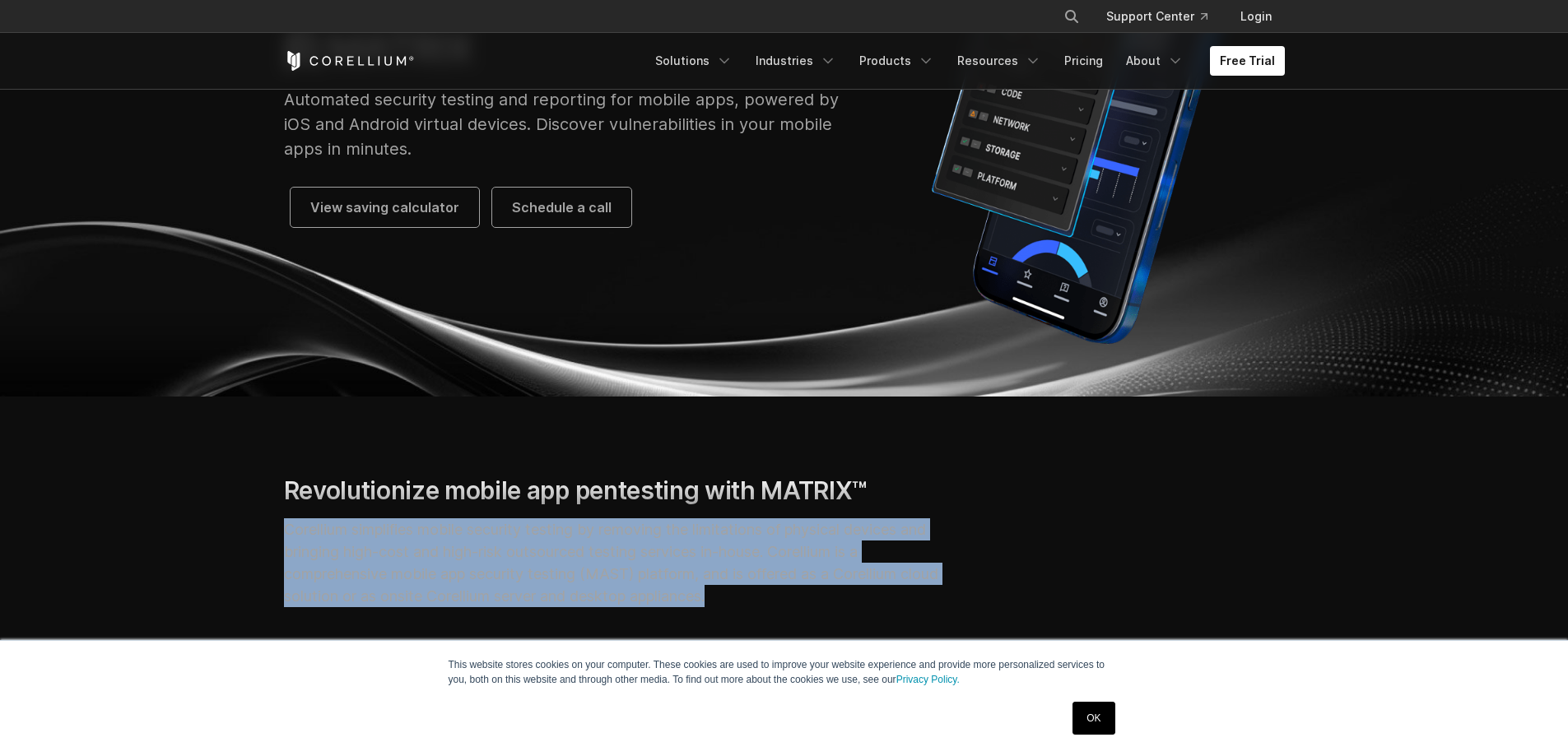
drag, startPoint x: 285, startPoint y: 529, endPoint x: 795, endPoint y: 591, distance: 513.8
click at [795, 591] on p "Corellium simplifies mobile security testing by removing the limitations of phy…" at bounding box center [612, 562] width 656 height 89
click at [586, 547] on p "Corellium simplifies mobile security testing by removing the limitations of phy…" at bounding box center [612, 562] width 656 height 89
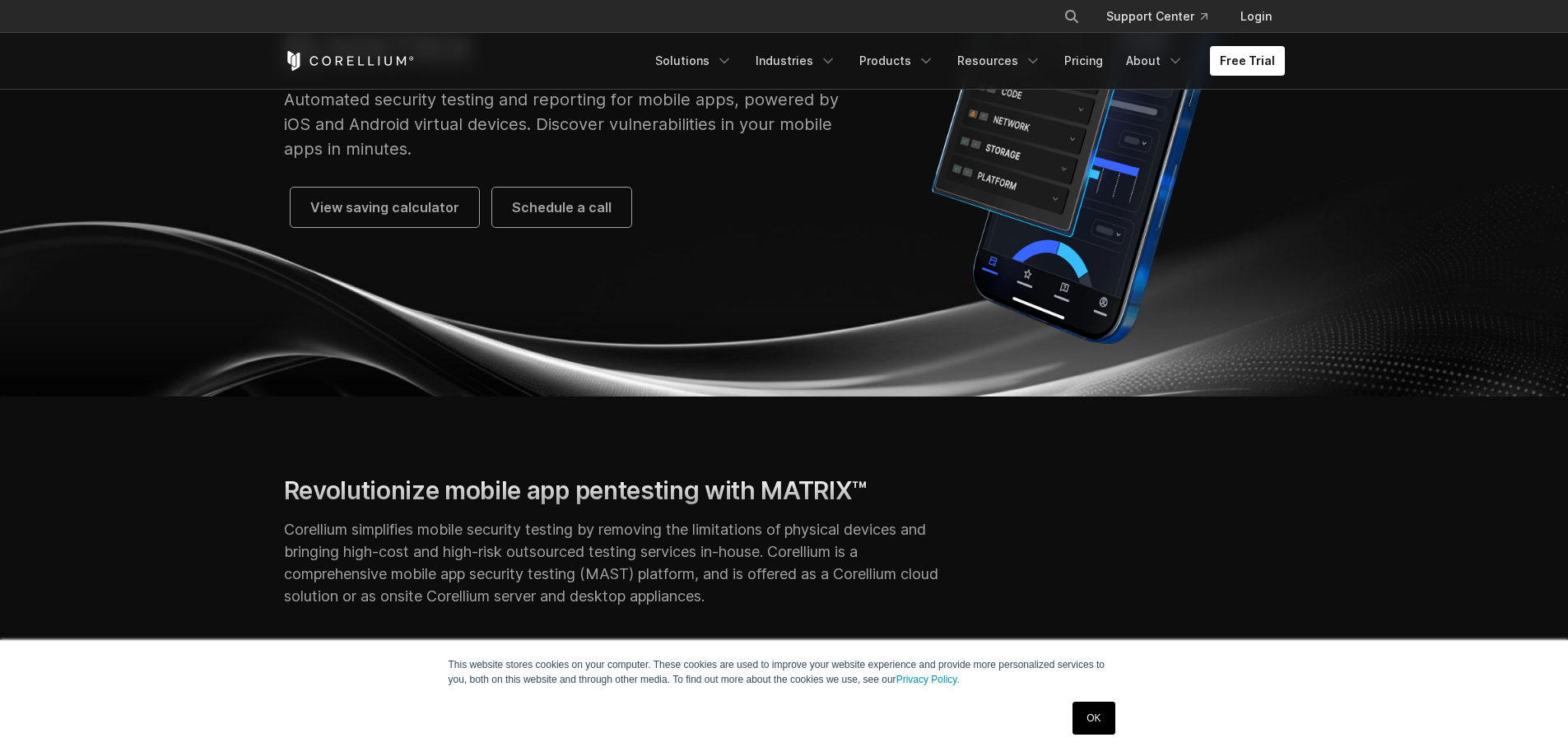
click at [581, 554] on p "Corellium simplifies mobile security testing by removing the limitations of phy…" at bounding box center [612, 562] width 656 height 89
